Goal: Check status: Check status

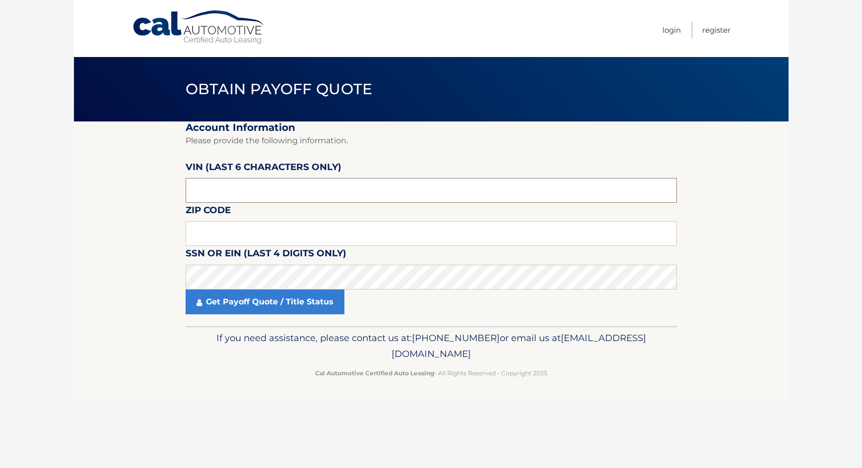
click at [268, 190] on input "text" at bounding box center [430, 190] width 491 height 25
type input "192111"
click at [215, 231] on input "text" at bounding box center [430, 233] width 491 height 25
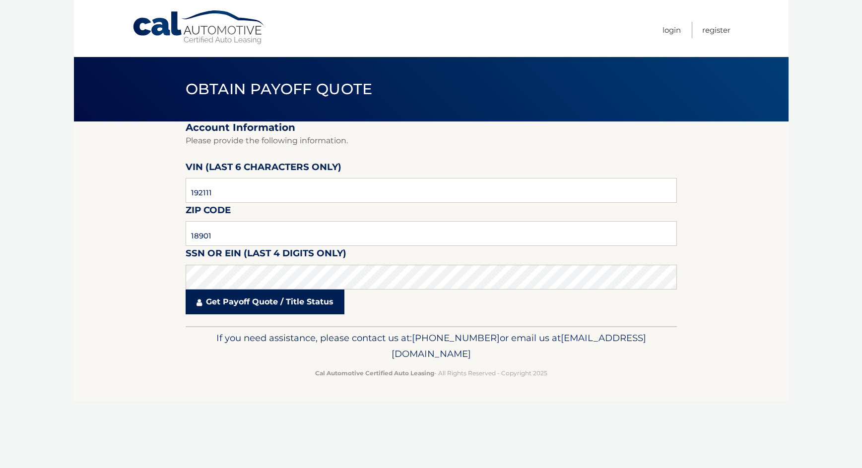
click at [234, 298] on link "Get Payoff Quote / Title Status" at bounding box center [264, 302] width 159 height 25
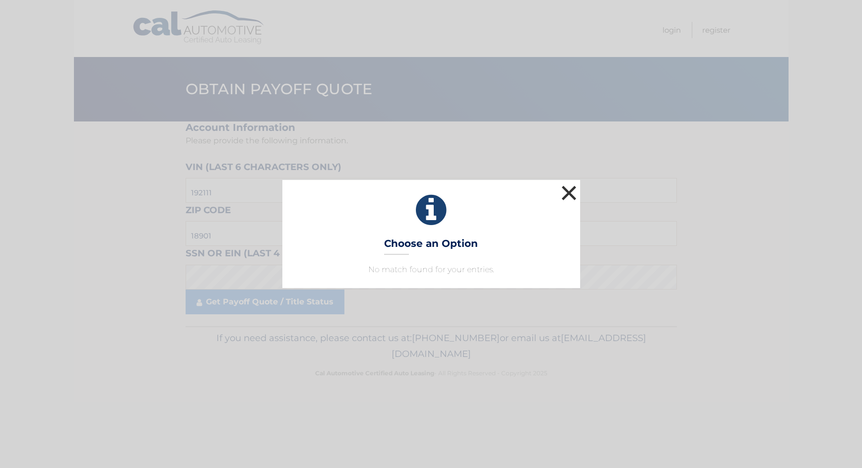
click at [568, 190] on button "×" at bounding box center [569, 193] width 20 height 20
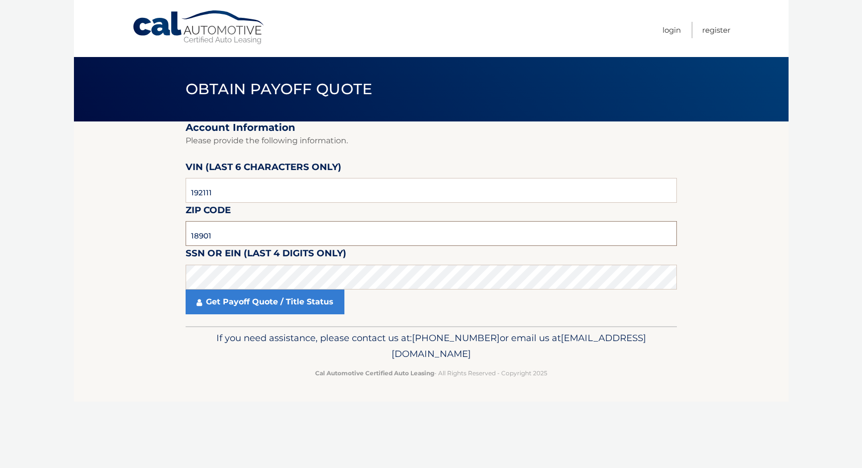
click at [218, 240] on input "18901" at bounding box center [430, 233] width 491 height 25
click at [245, 317] on fieldset "Account Information Please provide the following information. [PERSON_NAME] (la…" at bounding box center [430, 224] width 491 height 205
click at [247, 306] on link "Get Payoff Quote / Title Status" at bounding box center [264, 302] width 159 height 25
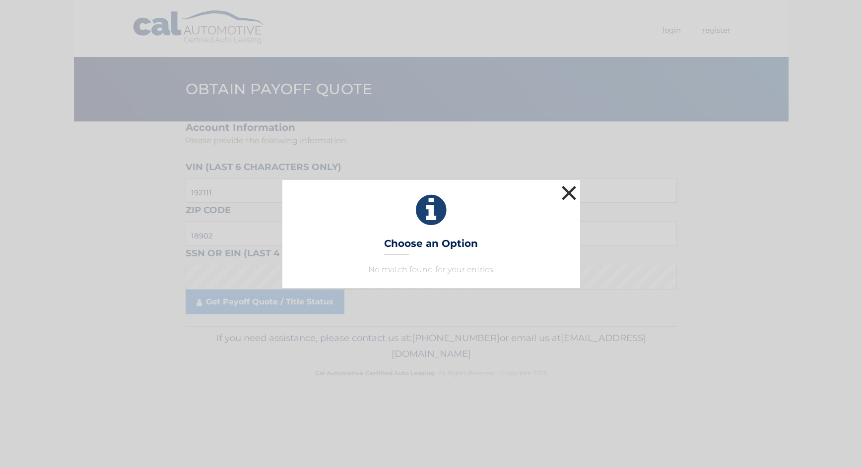
click at [572, 194] on button "×" at bounding box center [569, 193] width 20 height 20
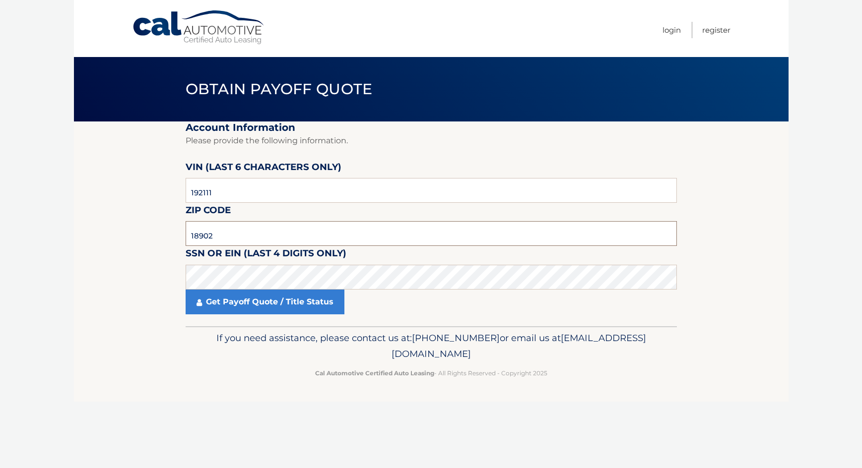
click at [256, 232] on input "18902" at bounding box center [430, 233] width 491 height 25
type input "18901"
click at [254, 309] on link "Get Payoff Quote / Title Status" at bounding box center [264, 302] width 159 height 25
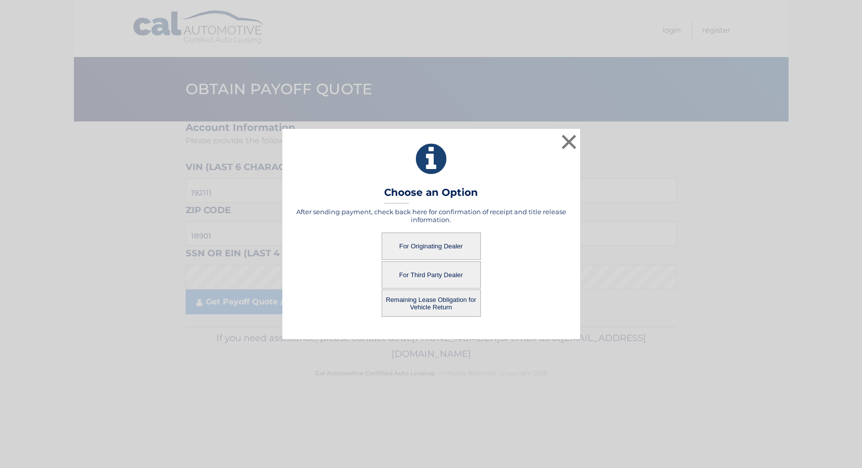
click at [431, 240] on button "For Originating Dealer" at bounding box center [430, 246] width 99 height 27
click at [449, 245] on button "For Originating Dealer" at bounding box center [430, 246] width 99 height 27
